Goal: Task Accomplishment & Management: Manage account settings

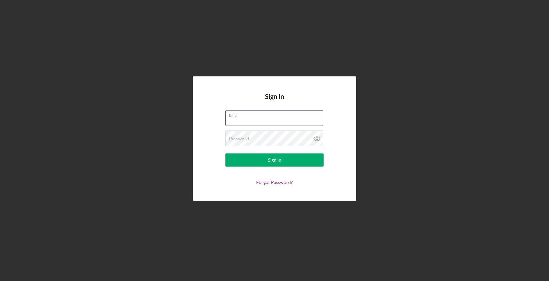
type input "[EMAIL_ADDRESS][DOMAIN_NAME]"
click at [256, 152] on form "Email [EMAIL_ADDRESS][DOMAIN_NAME] Password Sign In Forgot Password?" at bounding box center [274, 147] width 131 height 75
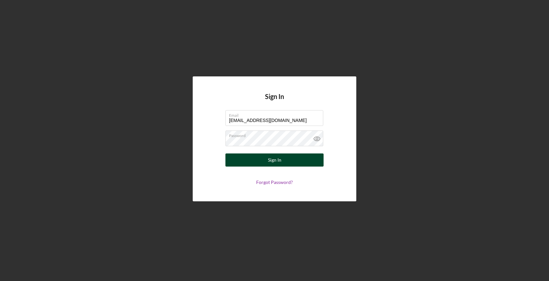
click at [268, 158] on div "Sign In" at bounding box center [274, 159] width 13 height 13
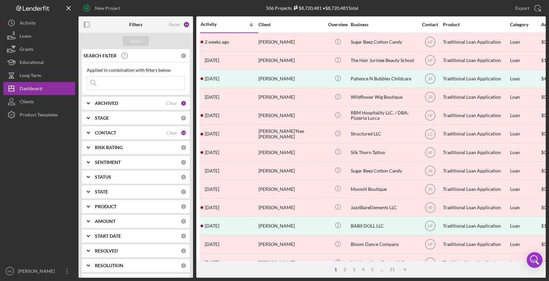
click at [42, 91] on button "Icon/Dashboard Dashboard" at bounding box center [39, 88] width 72 height 13
click at [48, 71] on button "Long-Term" at bounding box center [39, 75] width 72 height 13
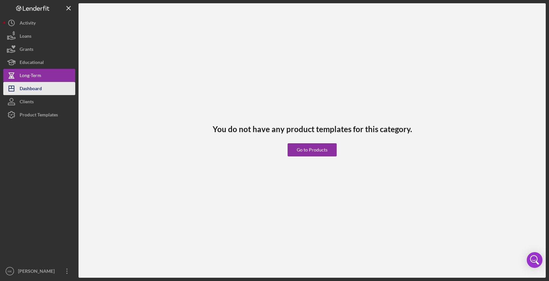
click at [48, 87] on button "Icon/Dashboard Dashboard" at bounding box center [39, 88] width 72 height 13
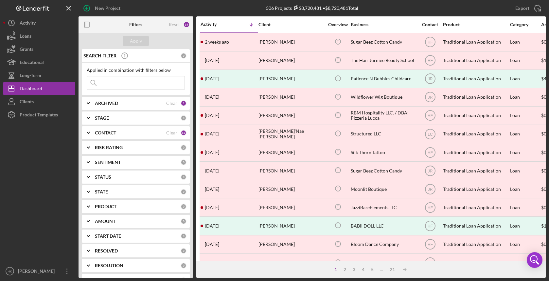
click at [163, 129] on div "CONTACT Clear 13" at bounding box center [141, 132] width 92 height 13
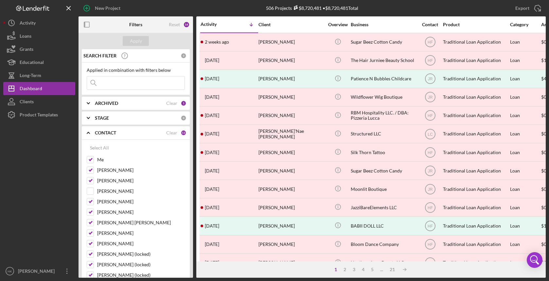
click at [163, 129] on div "CONTACT Clear 13" at bounding box center [141, 132] width 92 height 13
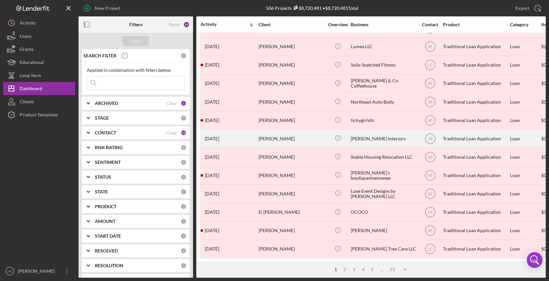
scroll to position [234, 0]
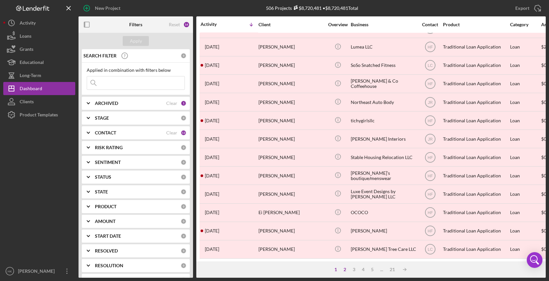
click at [340, 268] on div "2" at bounding box center [344, 268] width 9 height 5
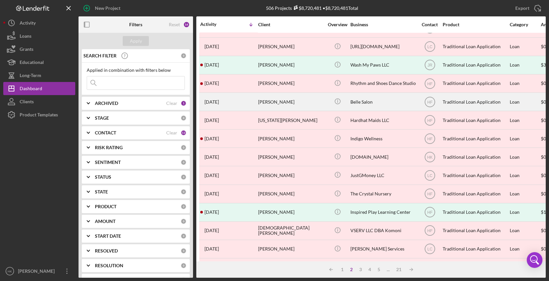
scroll to position [51, 0]
click at [380, 102] on div "Belle Salon" at bounding box center [383, 101] width 65 height 17
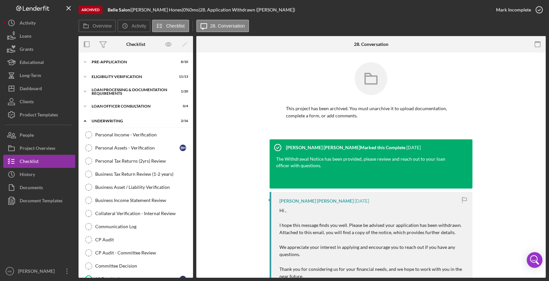
scroll to position [127, 0]
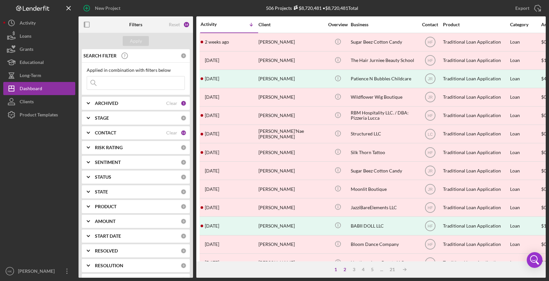
click at [345, 270] on div "2" at bounding box center [344, 268] width 9 height 5
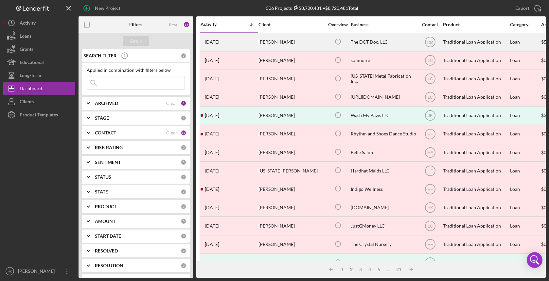
click at [376, 46] on div "The DOT Doc, LLC" at bounding box center [383, 41] width 65 height 17
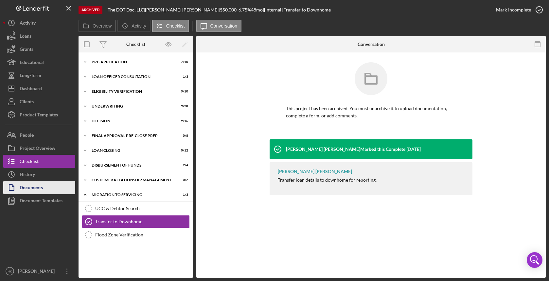
click at [39, 183] on div "Documents" at bounding box center [31, 188] width 23 height 15
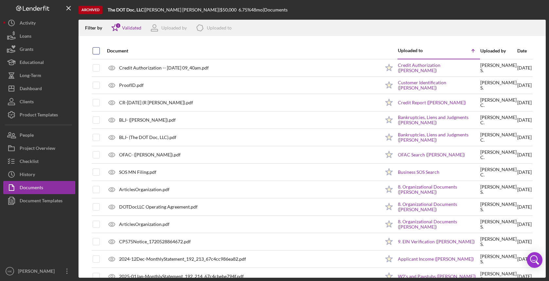
click at [98, 52] on input "checkbox" at bounding box center [96, 50] width 7 height 7
checkbox input "true"
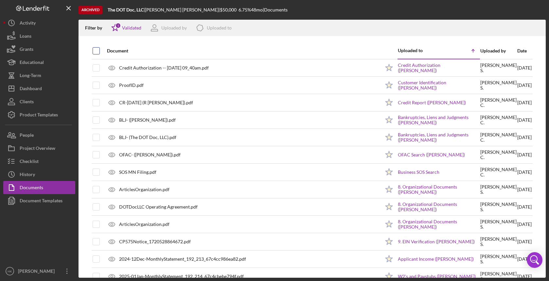
checkbox input "true"
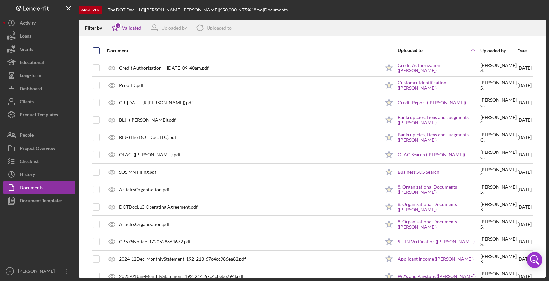
checkbox input "true"
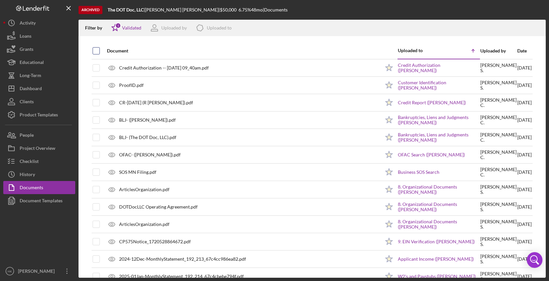
checkbox input "true"
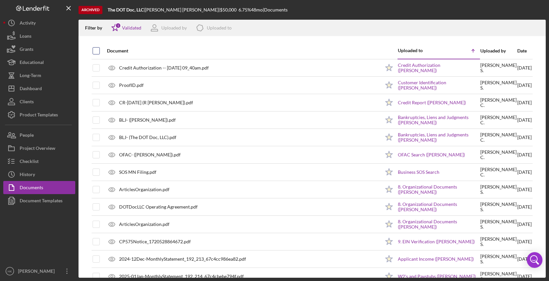
checkbox input "true"
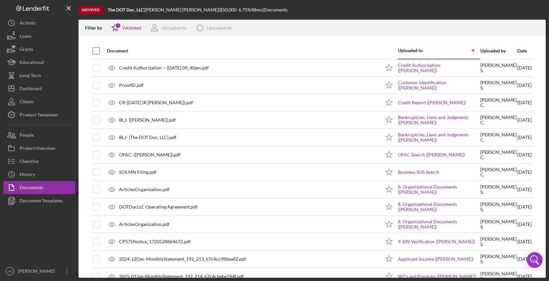
checkbox input "true"
click at [541, 22] on icon "Icon/Download" at bounding box center [538, 28] width 15 height 15
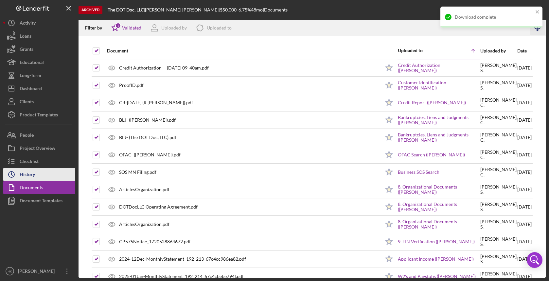
click at [25, 174] on div "History" at bounding box center [27, 175] width 15 height 15
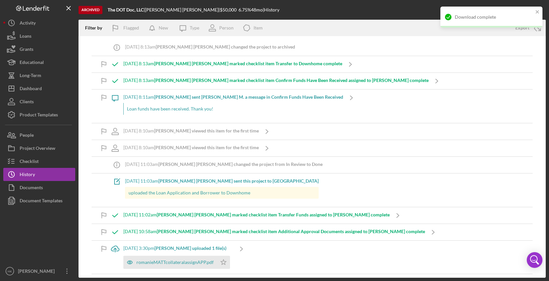
click at [418, 28] on div "Filter by Flagged New Icon/Message Type Person Icon/Product Item" at bounding box center [294, 28] width 430 height 16
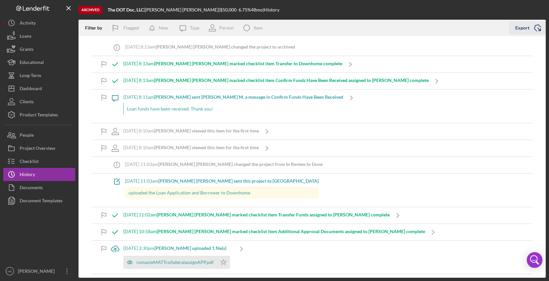
click at [539, 25] on icon "Icon/Export" at bounding box center [538, 28] width 16 height 16
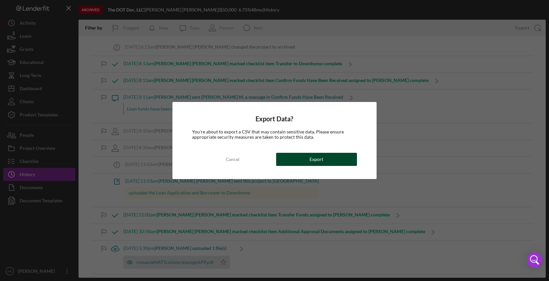
click at [306, 165] on button "Export" at bounding box center [316, 159] width 81 height 13
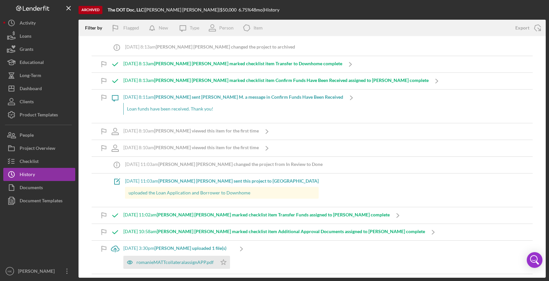
click at [540, 0] on div "Archived The DOT Doc, LLC | [PERSON_NAME] | $50,000 6.75 % 48 mo | History" at bounding box center [312, 10] width 467 height 20
copy b "The DOT Doc, LLC"
drag, startPoint x: 145, startPoint y: 8, endPoint x: 107, endPoint y: 9, distance: 38.0
click at [107, 9] on div "Archived The DOT Doc, LLC | [PERSON_NAME] | $50,000 6.75 % 48 mo | History" at bounding box center [312, 10] width 467 height 20
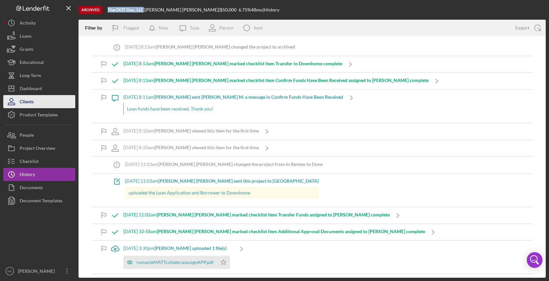
click at [45, 97] on button "Clients" at bounding box center [39, 101] width 72 height 13
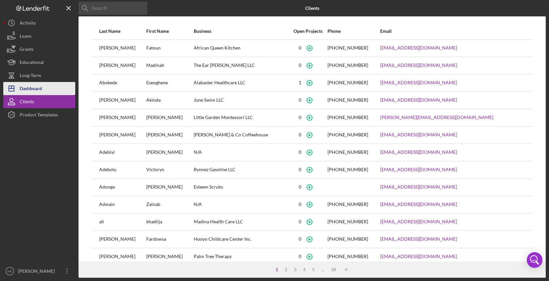
click at [38, 84] on div "Dashboard" at bounding box center [31, 89] width 22 height 15
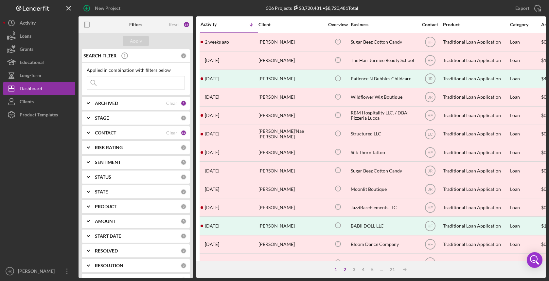
click at [346, 270] on div "2" at bounding box center [344, 268] width 9 height 5
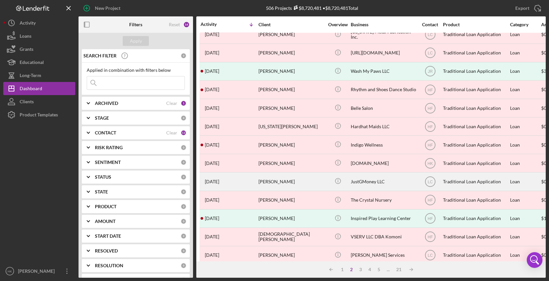
scroll to position [46, 0]
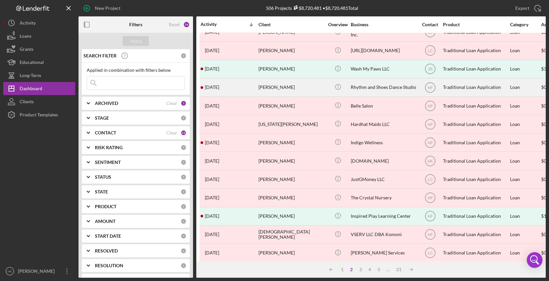
click at [385, 89] on div "Rhythm and Shoes Dance Studio" at bounding box center [383, 87] width 65 height 17
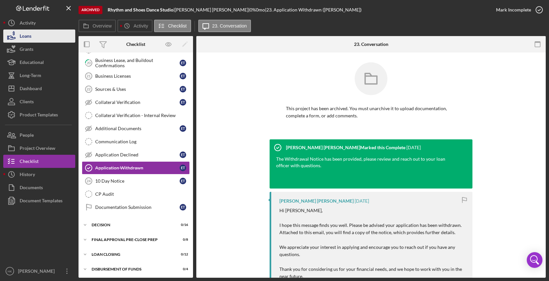
scroll to position [269, 0]
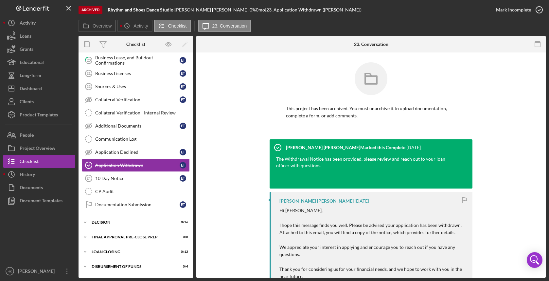
drag, startPoint x: 175, startPoint y: 11, endPoint x: 108, endPoint y: 10, distance: 67.8
click at [108, 10] on div "Archived Rhythm and Shoes Dance Studio | [PERSON_NAME] | 0 % 0 mo | 23. Applica…" at bounding box center [284, 10] width 411 height 20
copy div "Rhythm and Shoes Dance Studio"
click at [47, 88] on button "Icon/Dashboard Dashboard" at bounding box center [39, 88] width 72 height 13
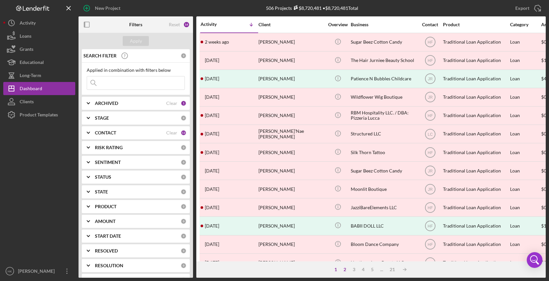
click at [344, 269] on div "2" at bounding box center [344, 268] width 9 height 5
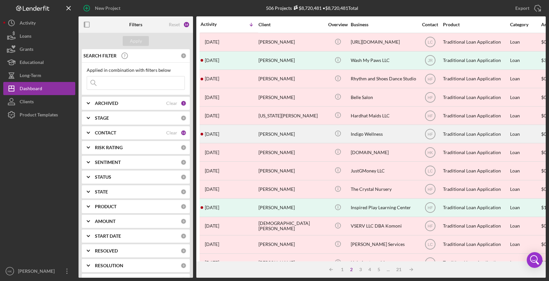
scroll to position [79, 0]
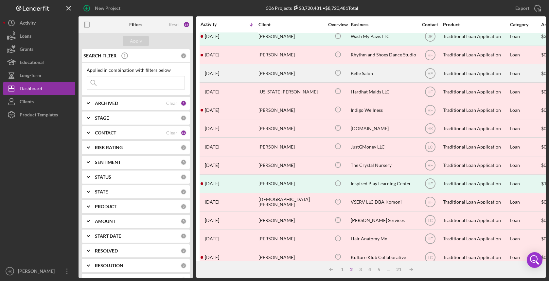
click at [379, 69] on div "Belle Salon" at bounding box center [383, 72] width 65 height 17
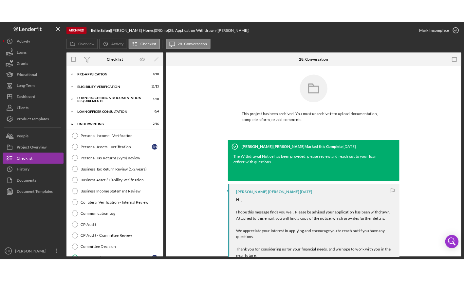
scroll to position [127, 0]
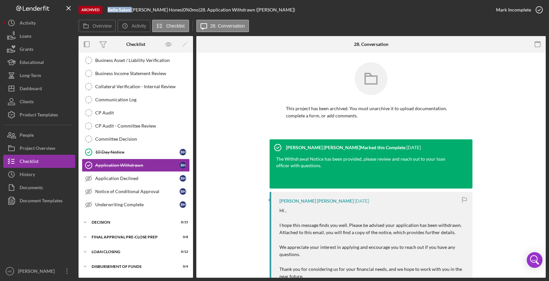
drag, startPoint x: 132, startPoint y: 12, endPoint x: 106, endPoint y: 11, distance: 25.2
click at [106, 11] on div "Archived Belle Salon | [PERSON_NAME] | 0 % 0 mo | 28. Application Withdrawn ([P…" at bounding box center [284, 10] width 411 height 20
copy div "Belle Salon"
click at [18, 190] on icon "button" at bounding box center [11, 187] width 16 height 16
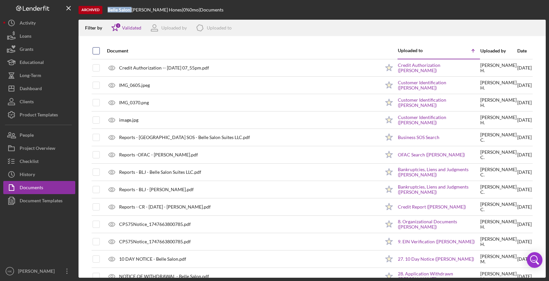
click at [96, 49] on input "checkbox" at bounding box center [96, 50] width 7 height 7
checkbox input "true"
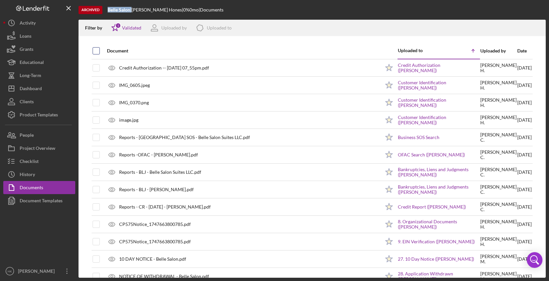
checkbox input "true"
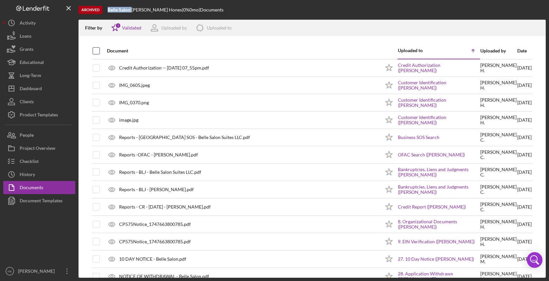
checkbox input "true"
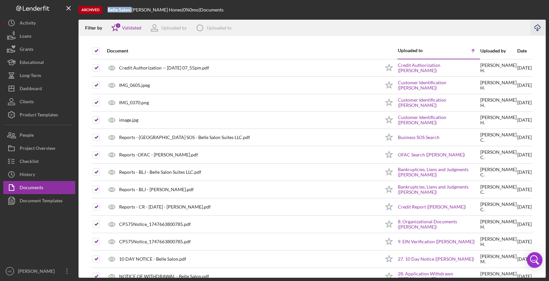
click at [538, 29] on icon "Icon/Download" at bounding box center [538, 28] width 15 height 15
click at [44, 174] on button "Icon/History History" at bounding box center [39, 174] width 72 height 13
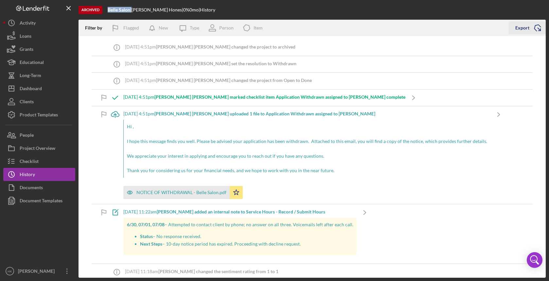
click at [538, 33] on icon "Icon/Export" at bounding box center [538, 28] width 16 height 16
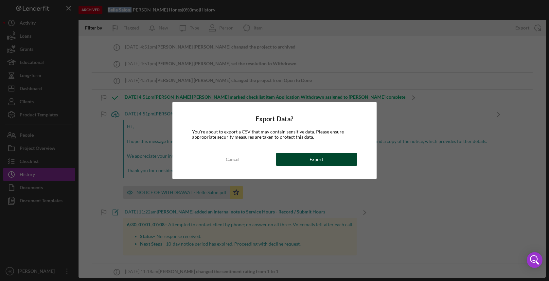
click at [338, 157] on button "Export" at bounding box center [316, 159] width 81 height 13
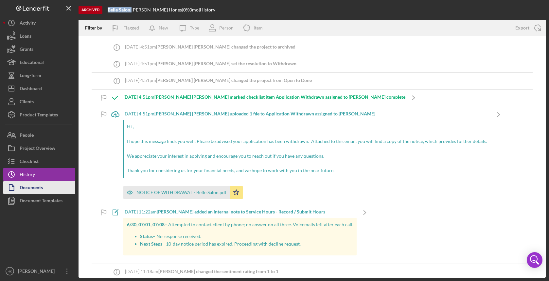
click at [25, 184] on div "Documents" at bounding box center [31, 188] width 23 height 15
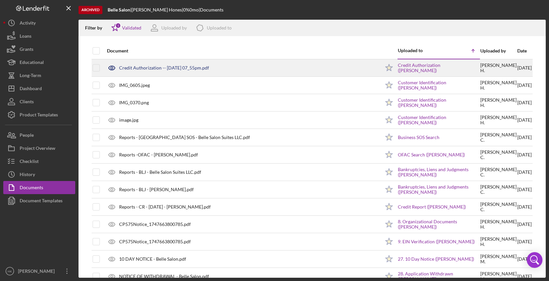
click at [96, 60] on div at bounding box center [96, 68] width 7 height 17
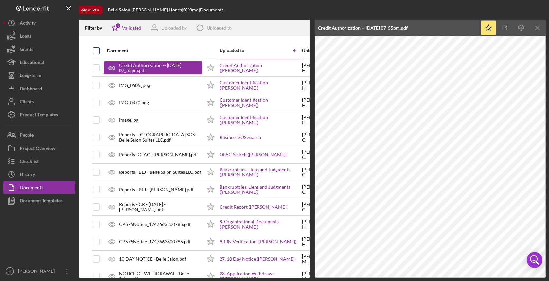
click at [96, 48] on input "checkbox" at bounding box center [96, 50] width 7 height 7
checkbox input "true"
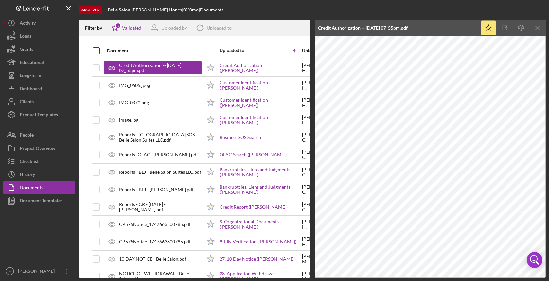
checkbox input "true"
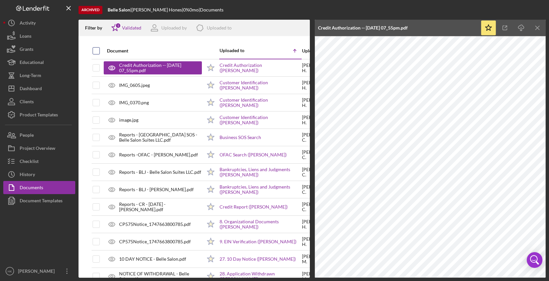
checkbox input "true"
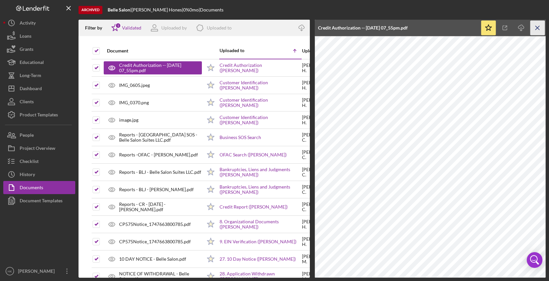
click at [536, 28] on icon "Icon/Menu Close" at bounding box center [538, 28] width 15 height 15
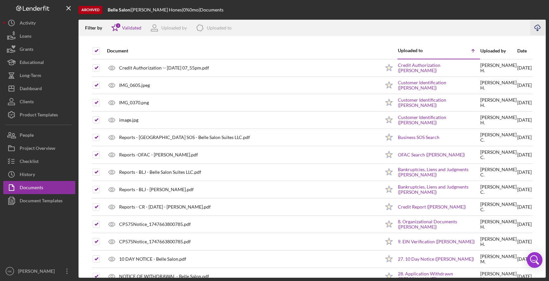
click at [537, 30] on icon "Icon/Download" at bounding box center [538, 28] width 15 height 15
click at [532, 28] on icon "Icon/Download" at bounding box center [538, 28] width 15 height 15
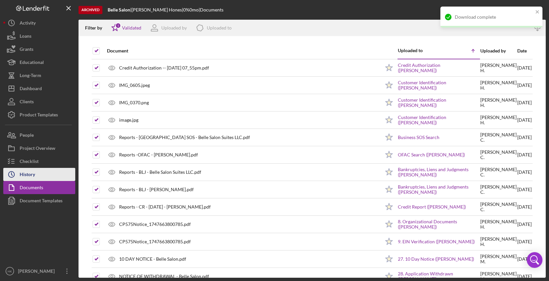
click at [33, 179] on div "History" at bounding box center [27, 175] width 15 height 15
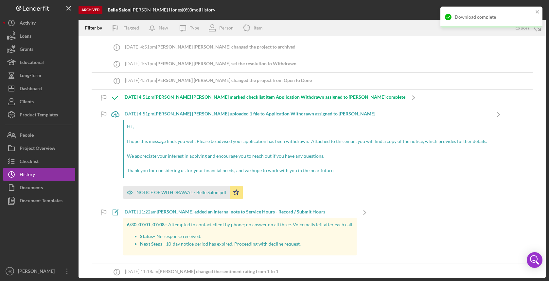
click at [541, 9] on div "Download complete" at bounding box center [492, 17] width 102 height 21
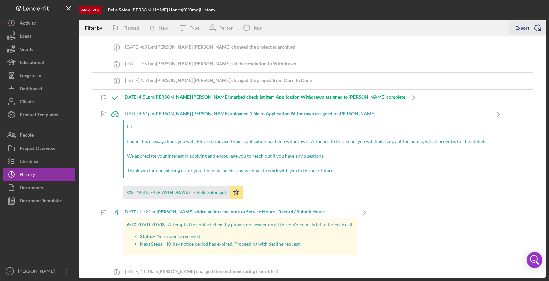
click at [541, 28] on icon "Icon/Export" at bounding box center [538, 28] width 16 height 16
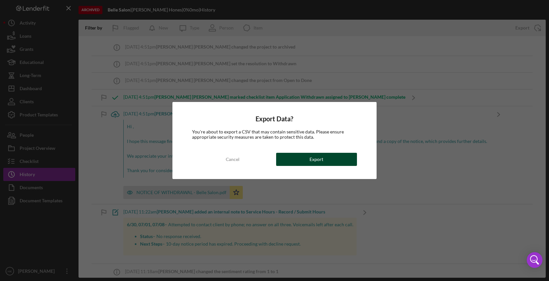
click at [333, 161] on button "Export" at bounding box center [316, 159] width 81 height 13
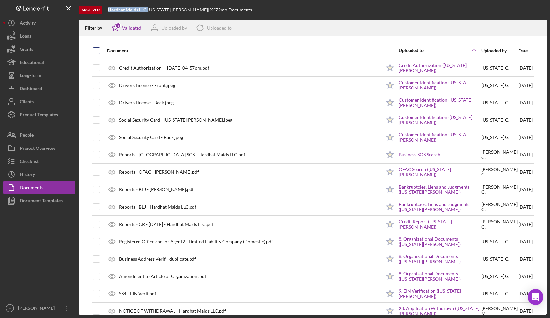
click at [99, 50] on input "checkbox" at bounding box center [96, 50] width 7 height 7
checkbox input "true"
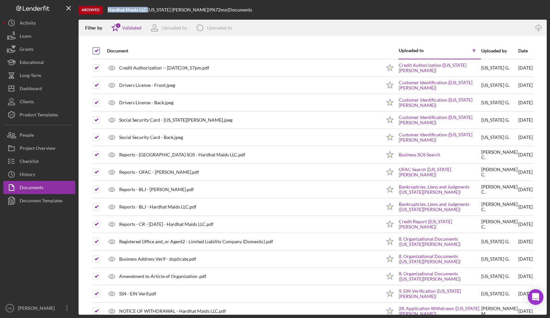
checkbox input "true"
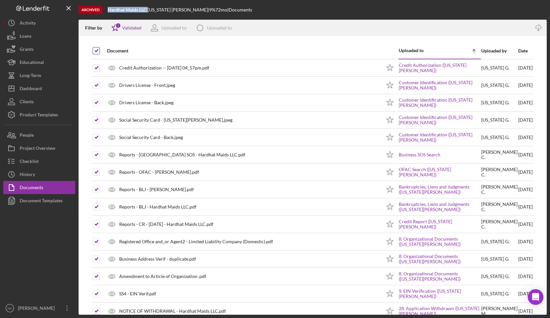
checkbox input "true"
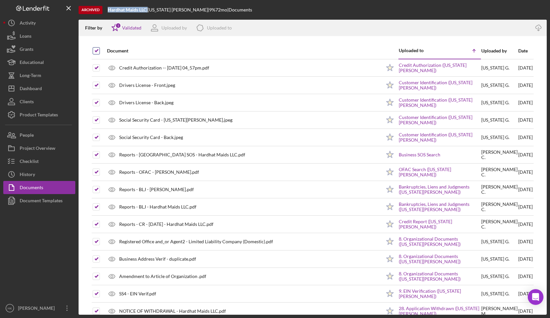
checkbox input "true"
click at [540, 30] on icon "Icon/Download" at bounding box center [538, 28] width 15 height 15
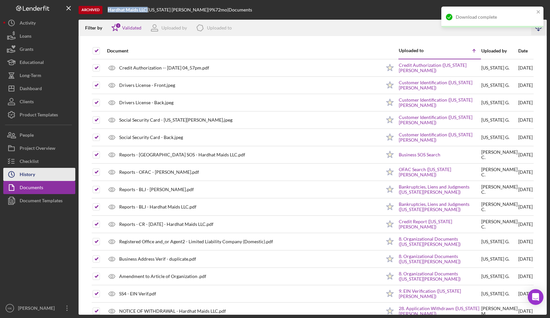
click at [54, 171] on button "Icon/History History" at bounding box center [39, 174] width 72 height 13
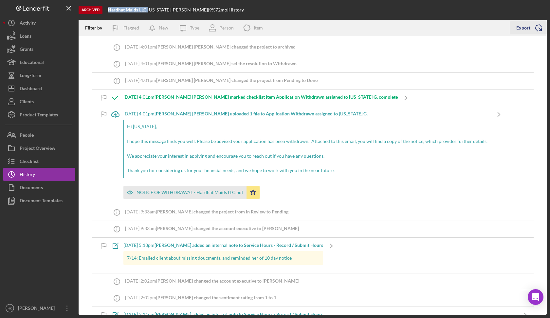
click at [541, 27] on icon "Icon/Export" at bounding box center [538, 28] width 16 height 16
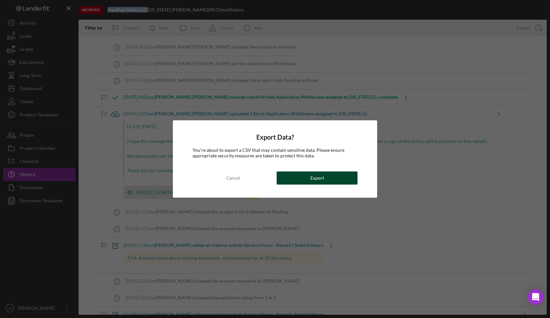
click at [318, 182] on div "Export" at bounding box center [317, 177] width 14 height 13
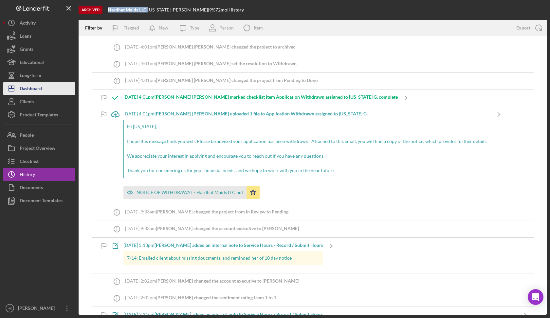
click at [27, 90] on div "Dashboard" at bounding box center [31, 89] width 22 height 15
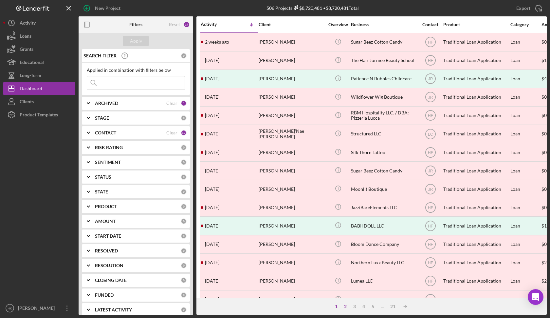
click at [343, 305] on div "2" at bounding box center [345, 305] width 9 height 5
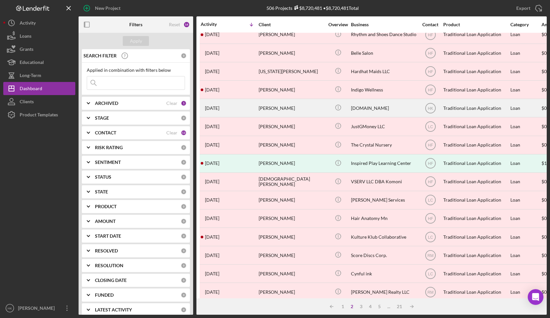
scroll to position [100, 0]
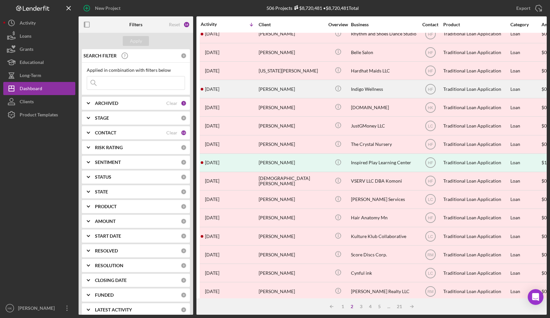
click at [384, 90] on div "Indigo Wellness" at bounding box center [383, 88] width 65 height 17
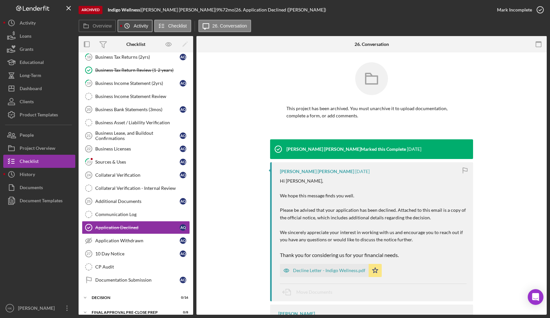
scroll to position [237, 0]
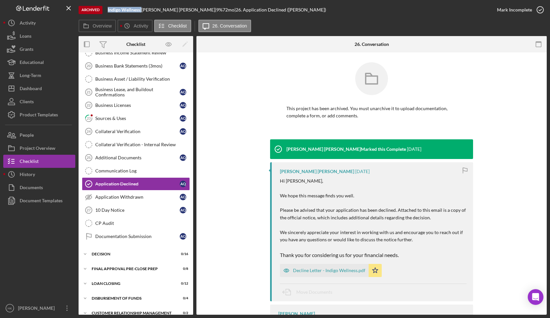
drag, startPoint x: 142, startPoint y: 10, endPoint x: 107, endPoint y: 10, distance: 34.4
click at [107, 10] on div "Archived Indigo Wellness | Ayanna Quamina | 9 % 72 mo | 26. Application Decline…" at bounding box center [285, 10] width 412 height 20
copy div "Indigo Wellness"
click at [36, 181] on div "Documents" at bounding box center [31, 188] width 23 height 15
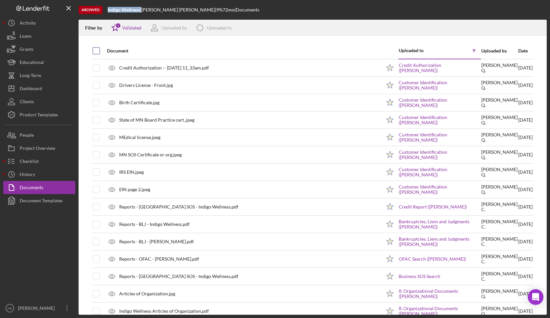
click at [99, 49] on input "checkbox" at bounding box center [96, 50] width 7 height 7
checkbox input "true"
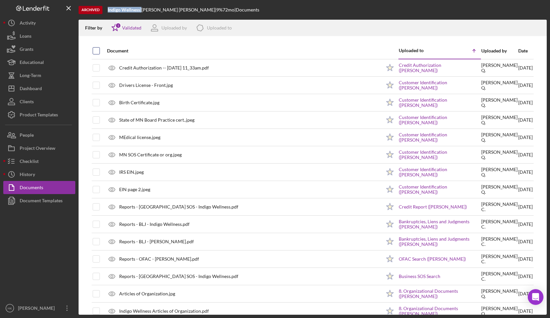
checkbox input "true"
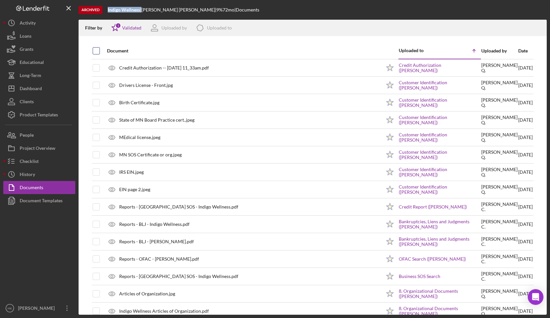
checkbox input "true"
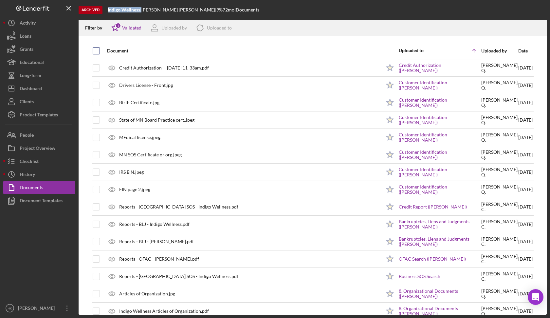
checkbox input "true"
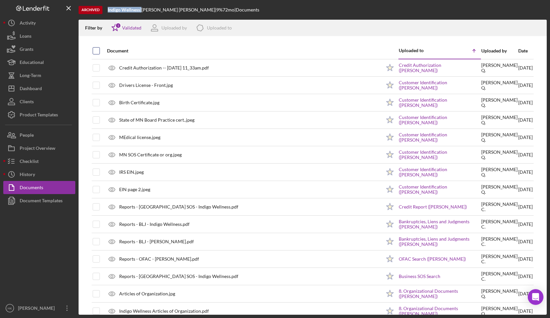
checkbox input "true"
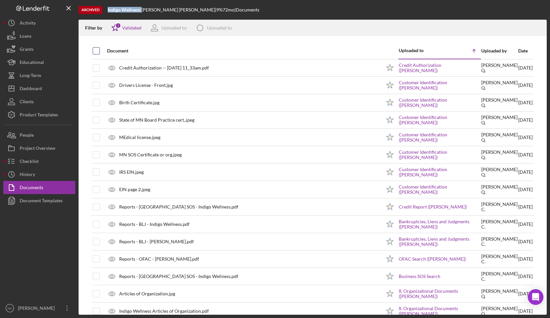
checkbox input "true"
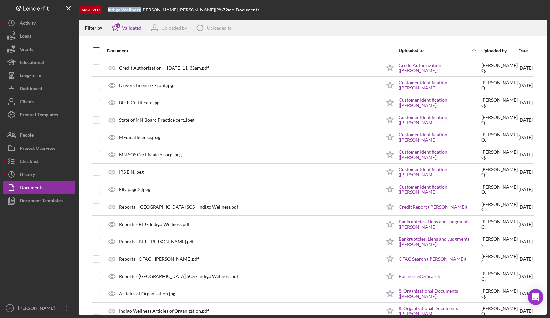
checkbox input "true"
click at [542, 23] on icon "Icon/Download" at bounding box center [538, 28] width 15 height 15
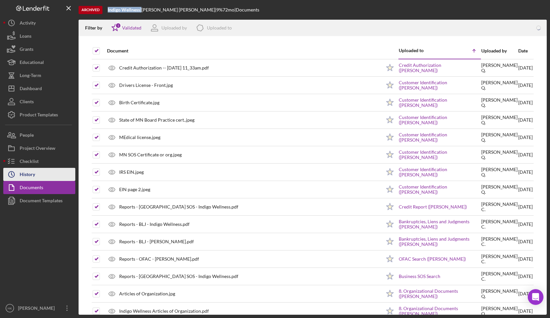
click at [62, 172] on button "Icon/History History" at bounding box center [39, 174] width 72 height 13
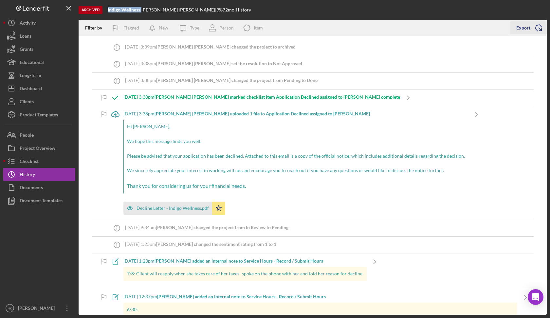
click at [543, 28] on icon "Icon/Export" at bounding box center [538, 28] width 16 height 16
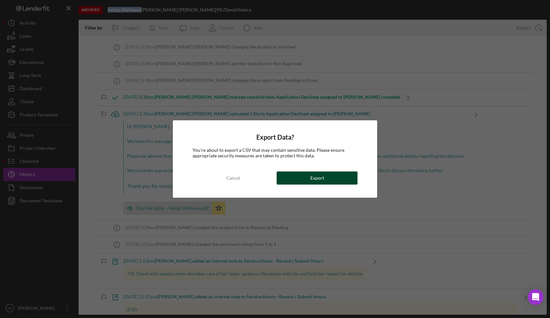
click at [346, 182] on button "Export" at bounding box center [317, 177] width 81 height 13
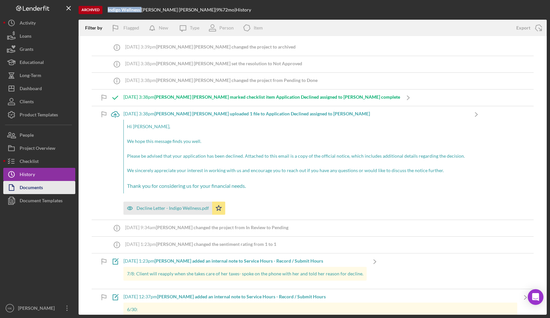
click at [20, 185] on div "Documents" at bounding box center [31, 188] width 23 height 15
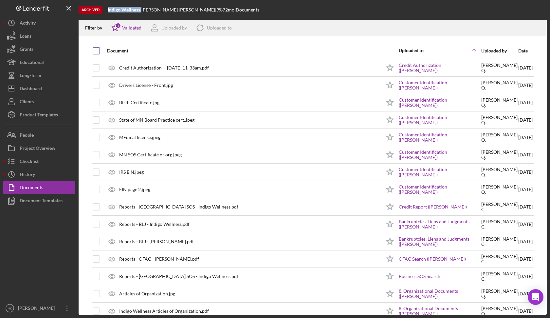
click at [96, 51] on input "checkbox" at bounding box center [96, 50] width 7 height 7
checkbox input "true"
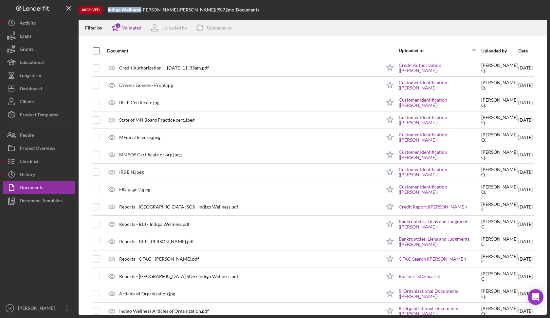
checkbox input "true"
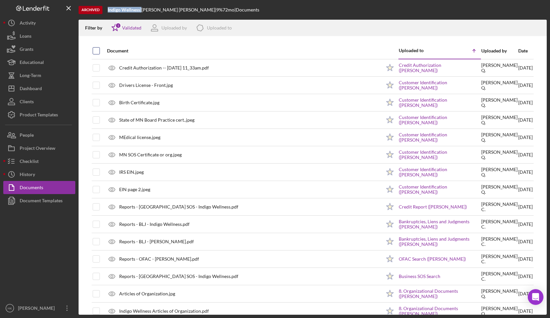
checkbox input "true"
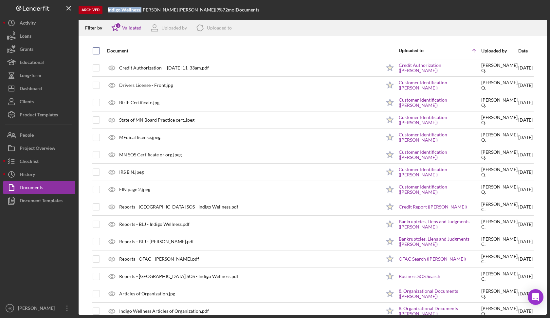
checkbox input "true"
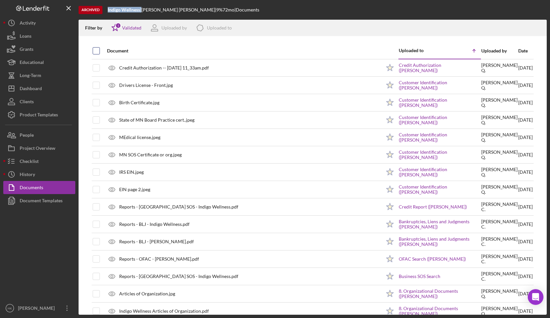
checkbox input "true"
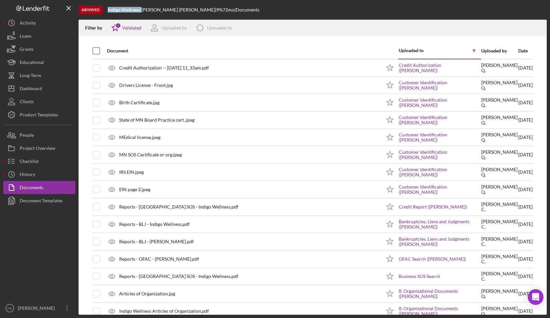
checkbox input "true"
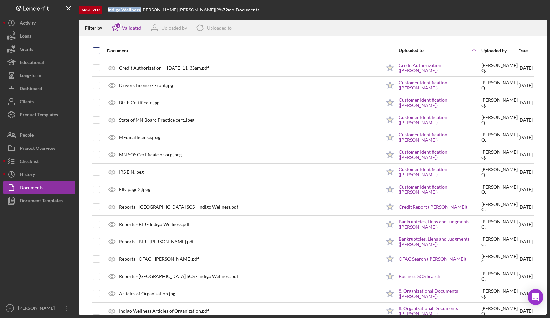
checkbox input "true"
click at [539, 30] on polyline "button" at bounding box center [538, 30] width 2 height 1
